Goal: Information Seeking & Learning: Check status

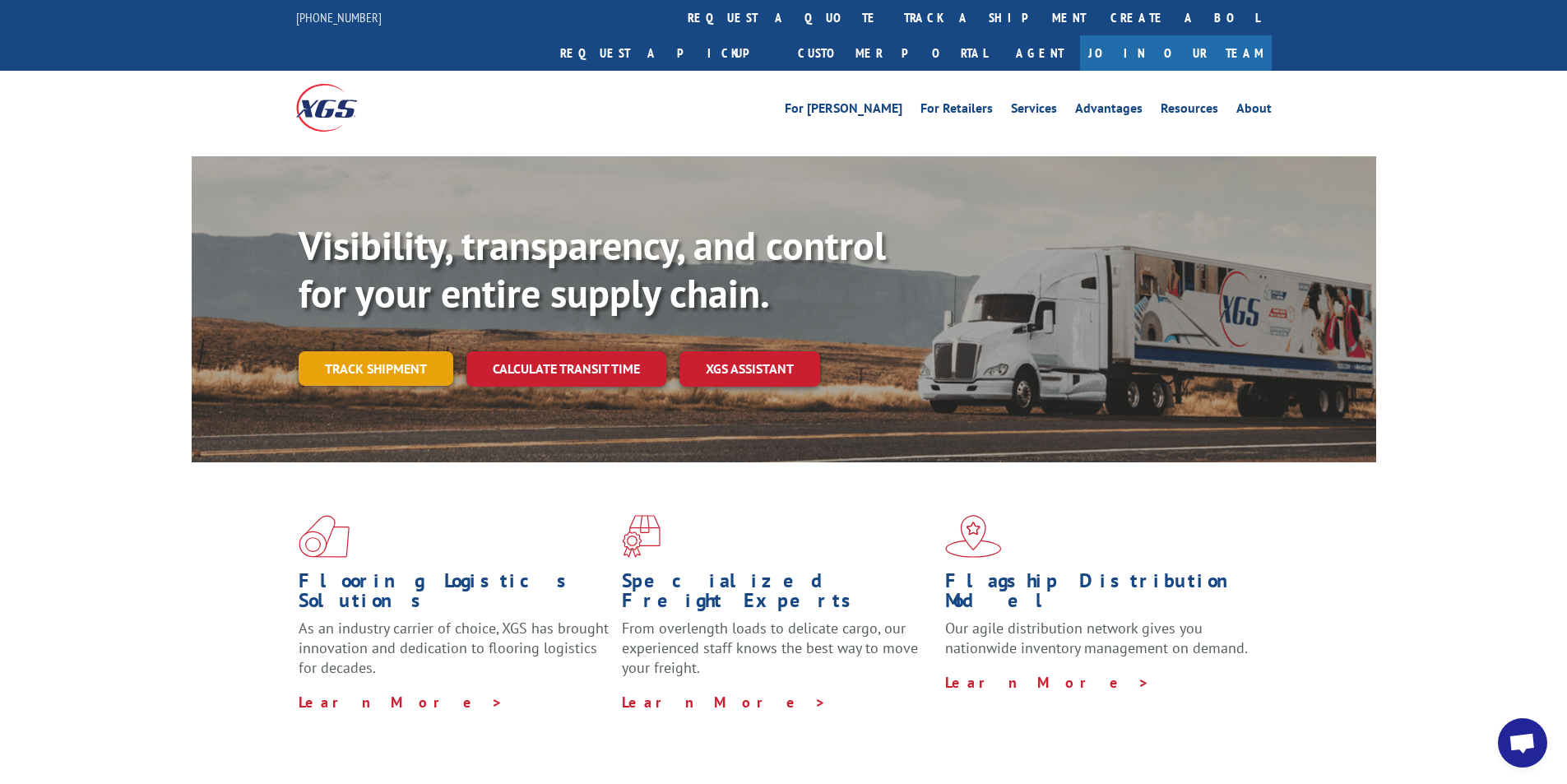
click at [383, 351] on link "Track shipment" at bounding box center [376, 368] width 155 height 35
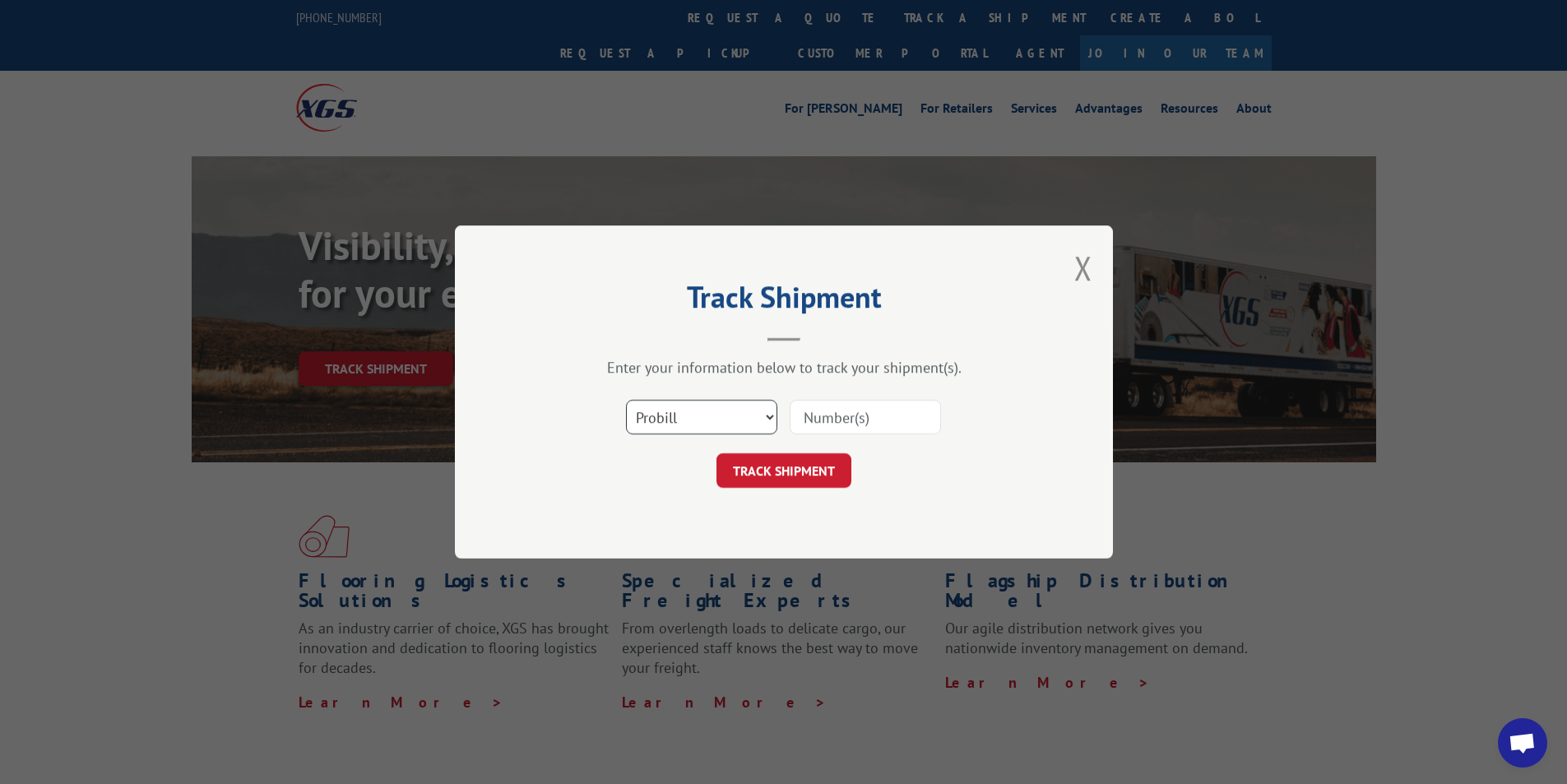
click at [730, 406] on select "Select category... Probill BOL PO" at bounding box center [701, 417] width 152 height 35
select select "bol"
click at [626, 400] on select "Select category... Probill BOL PO" at bounding box center [701, 417] width 152 height 35
click at [872, 416] on input at bounding box center [865, 417] width 152 height 35
type input "506529"
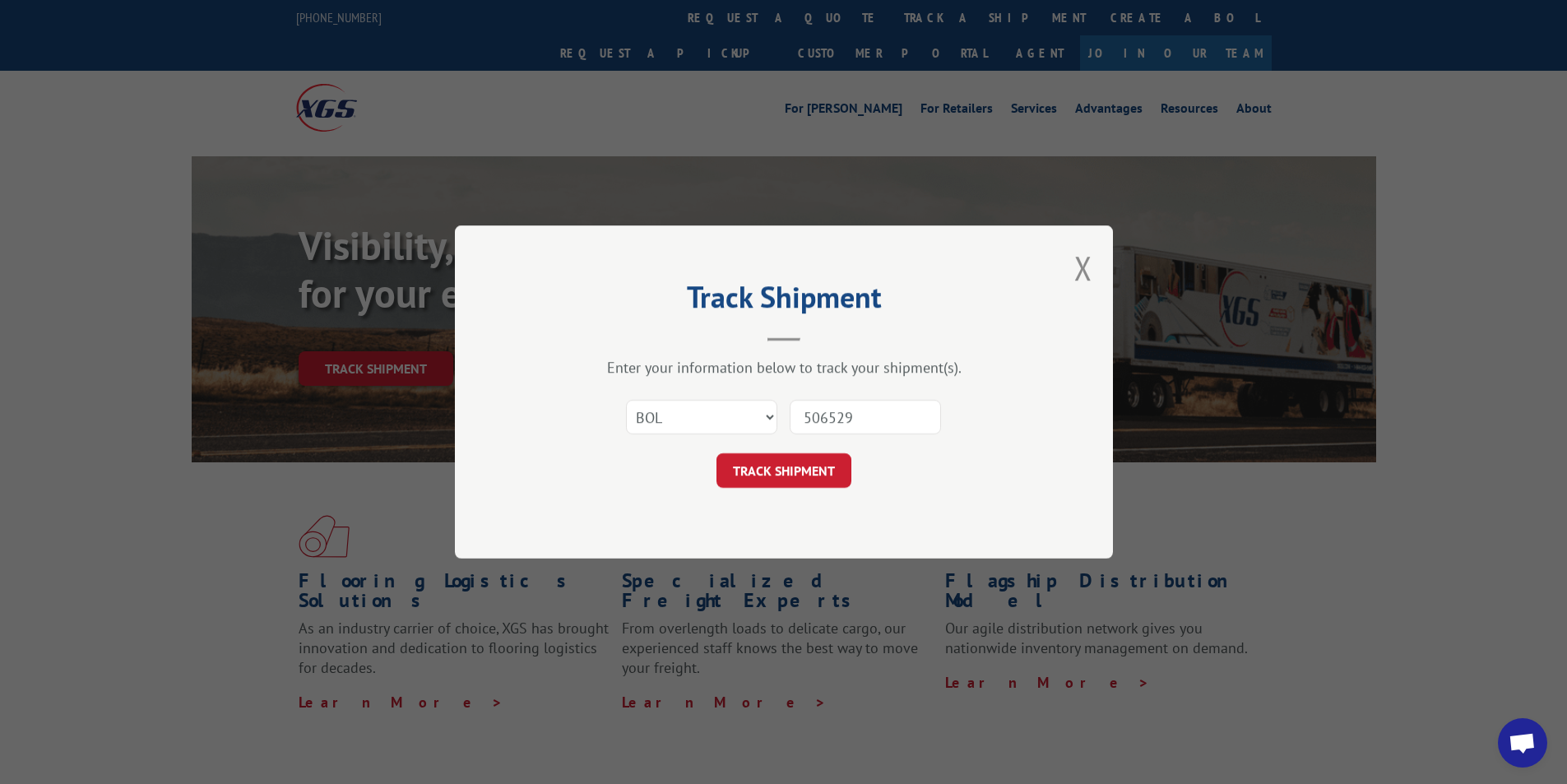
click button "TRACK SHIPMENT" at bounding box center [784, 470] width 135 height 35
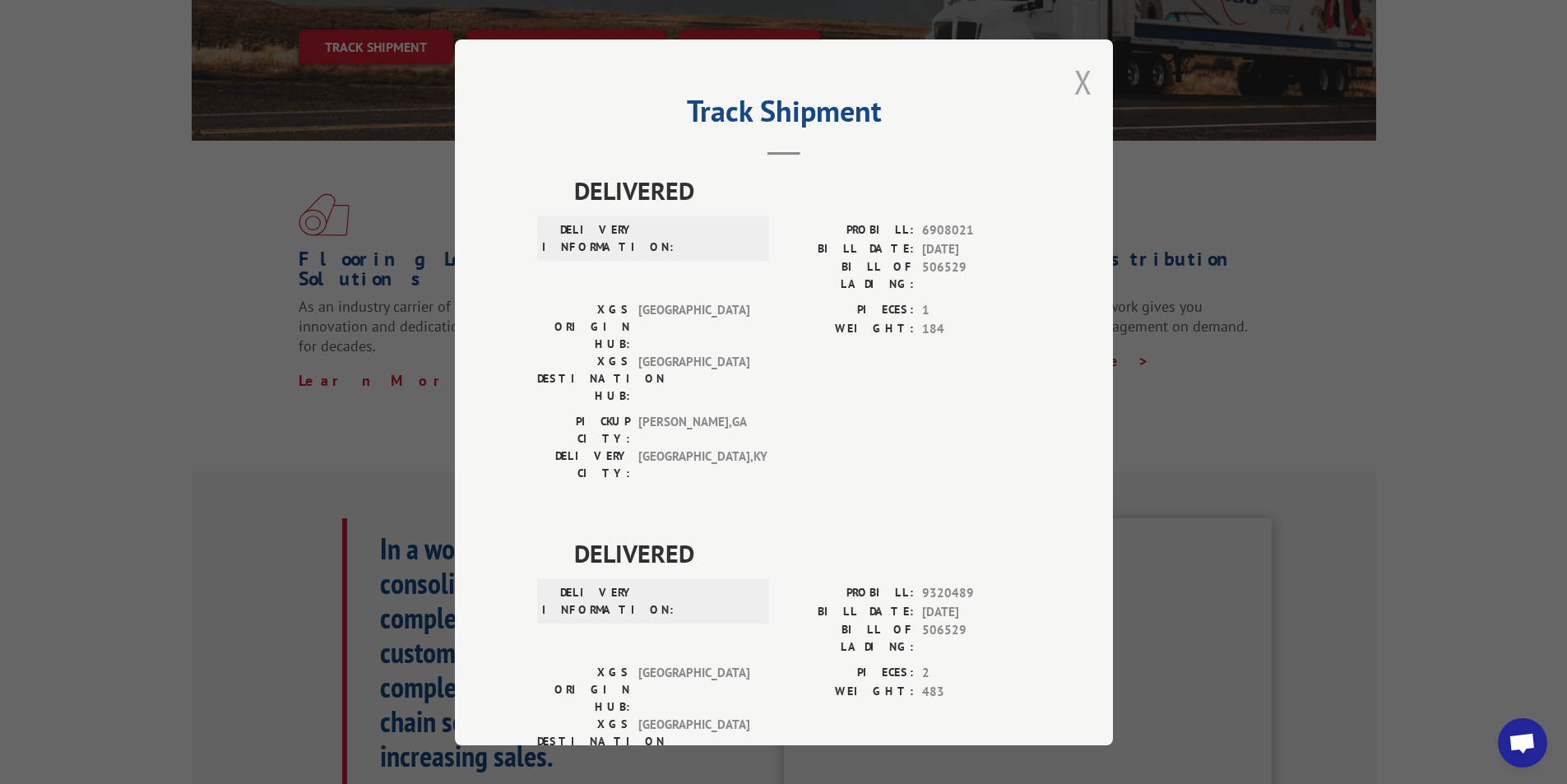
click at [1074, 77] on button "Close modal" at bounding box center [1083, 81] width 18 height 43
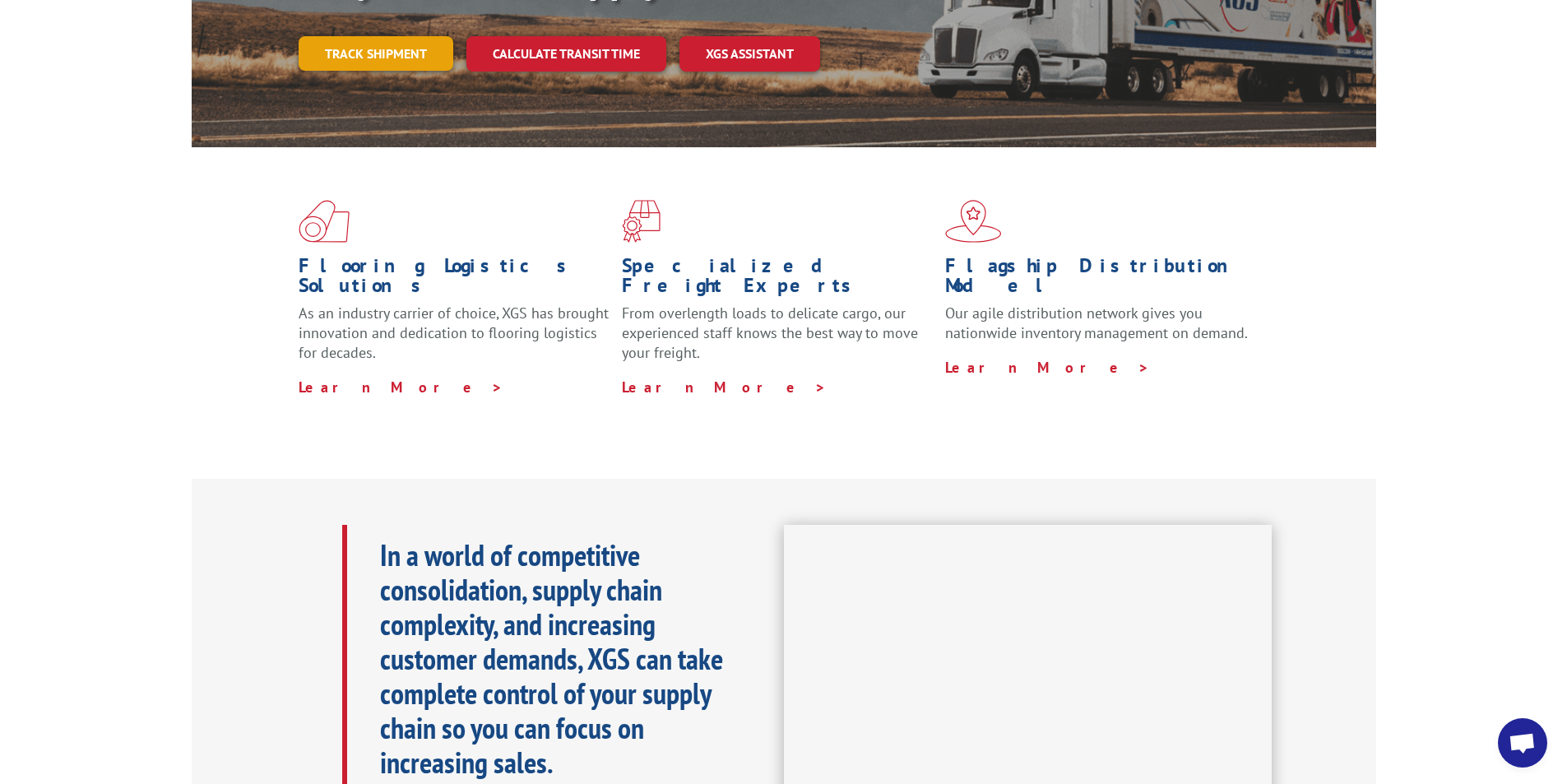
click at [345, 36] on link "Track shipment" at bounding box center [376, 53] width 155 height 35
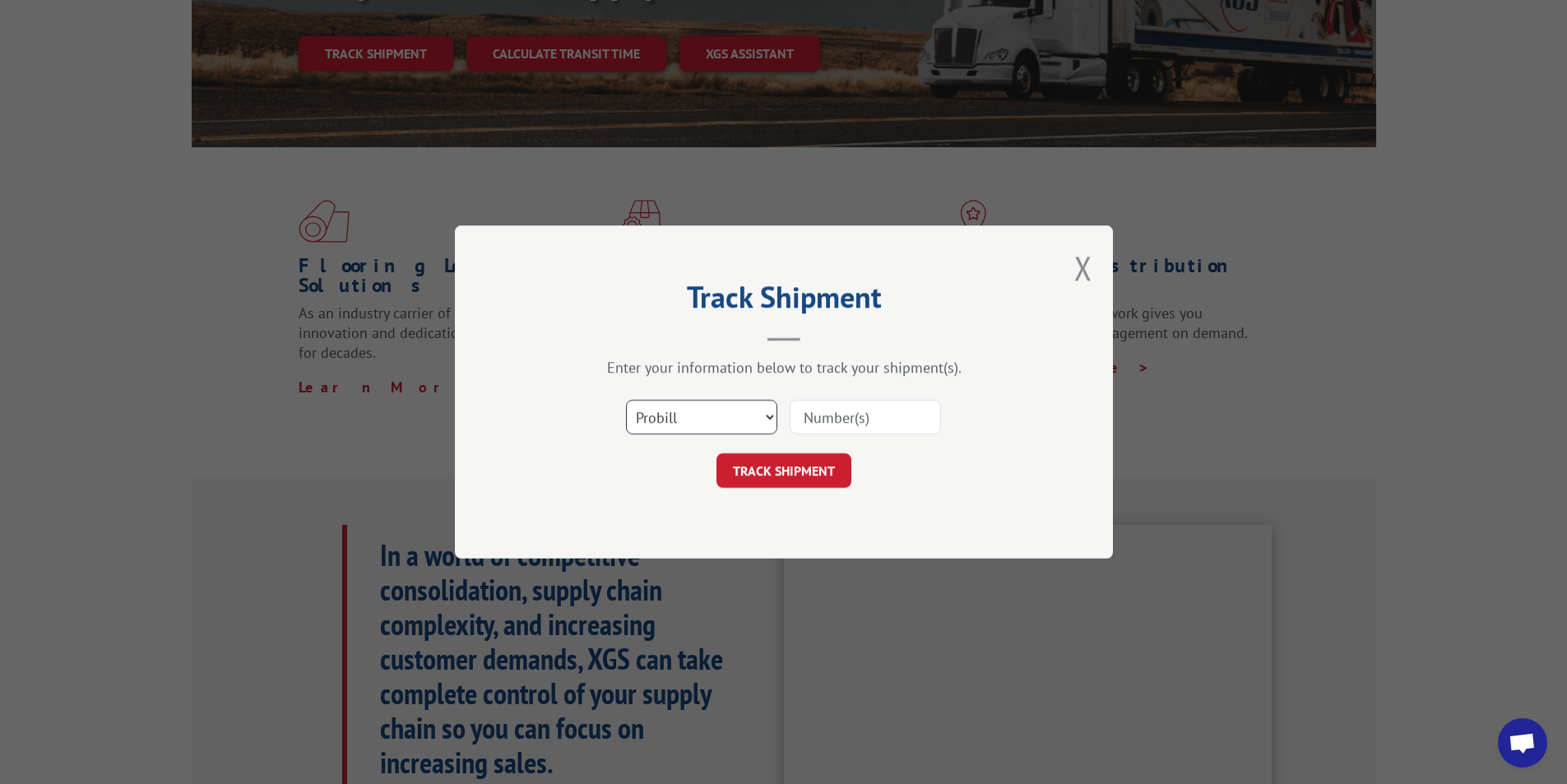
click at [712, 417] on select "Select category... Probill BOL PO" at bounding box center [701, 417] width 152 height 35
select select "bol"
click at [626, 400] on select "Select category... Probill BOL PO" at bounding box center [701, 417] width 152 height 35
click at [859, 415] on input at bounding box center [865, 417] width 152 height 35
type input "5470611"
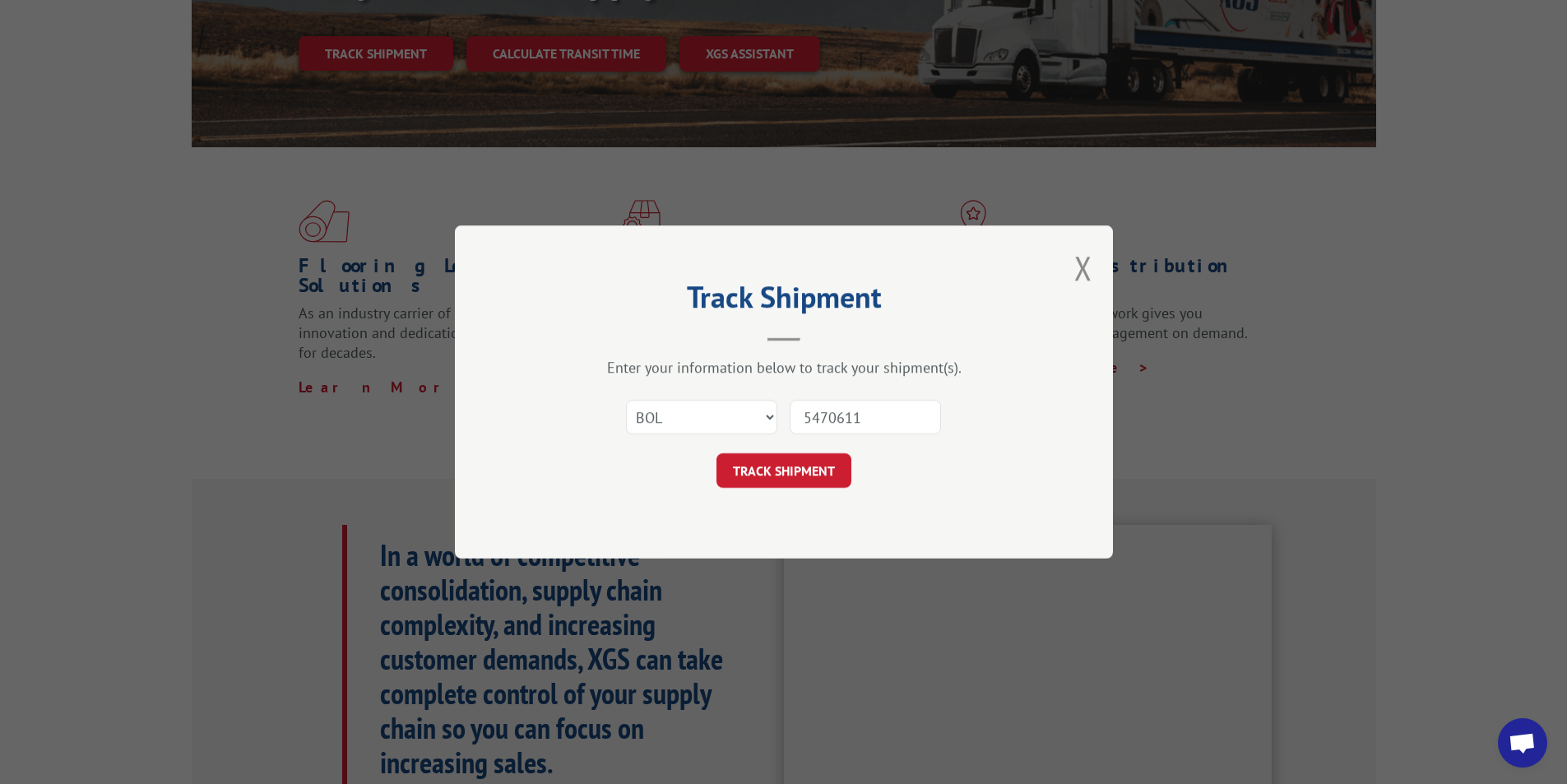
click button "TRACK SHIPMENT" at bounding box center [784, 470] width 135 height 35
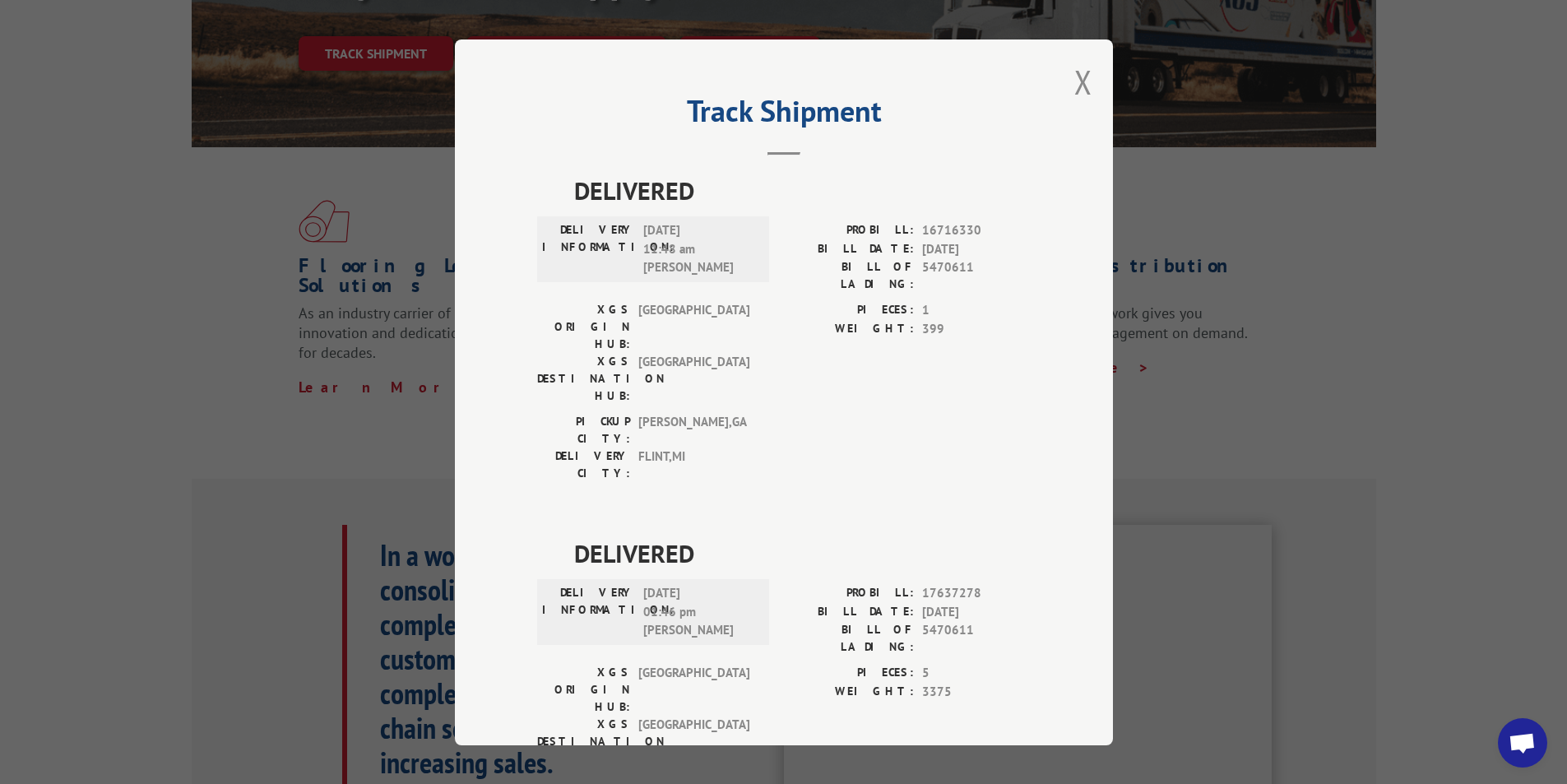
scroll to position [30, 0]
